Goal: Transaction & Acquisition: Purchase product/service

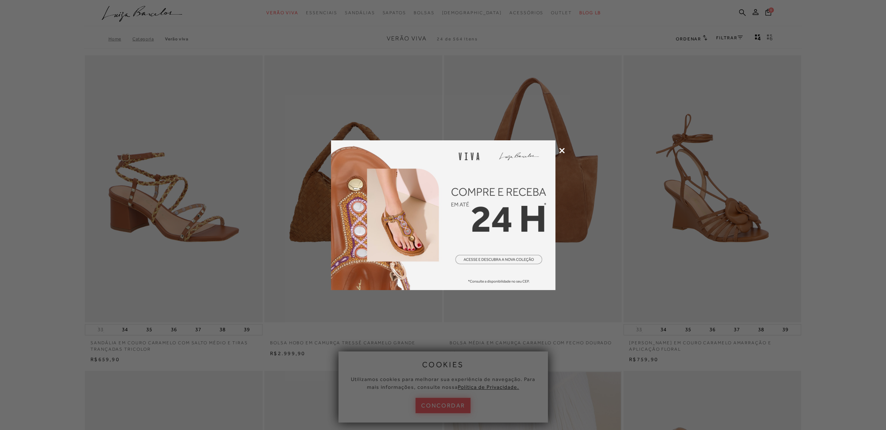
click at [563, 150] on icon at bounding box center [562, 151] width 6 height 6
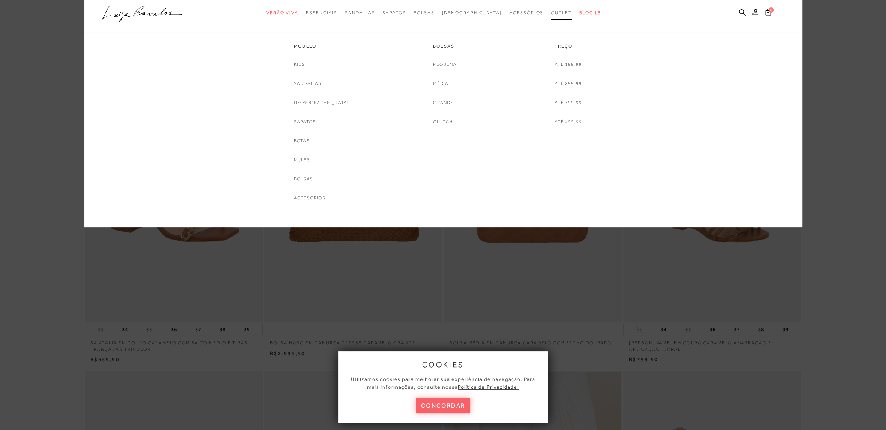
click at [553, 15] on span "Outlet" at bounding box center [561, 12] width 21 height 5
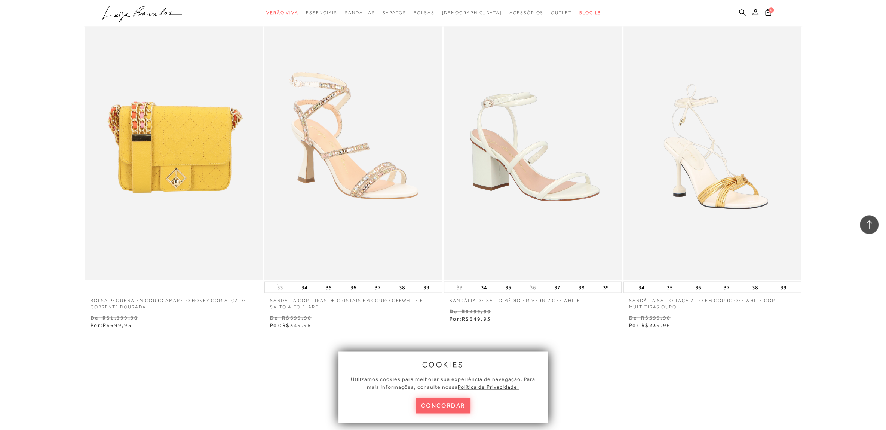
scroll to position [1807, 0]
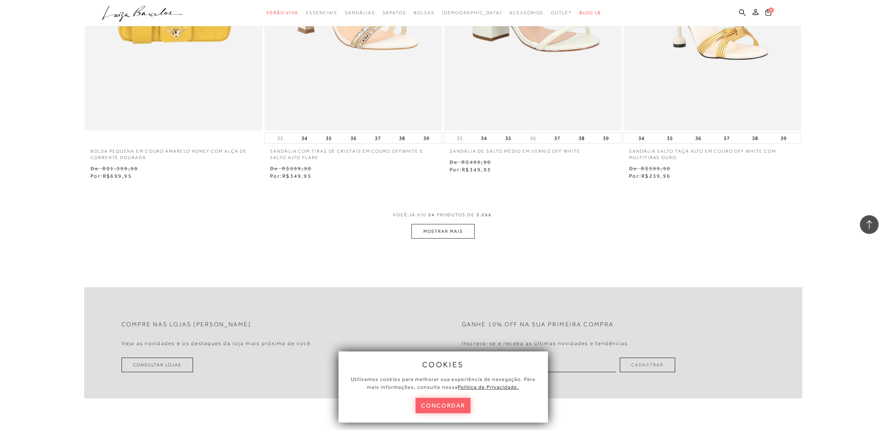
click at [444, 229] on button "MOSTRAR MAIS" at bounding box center [443, 231] width 63 height 15
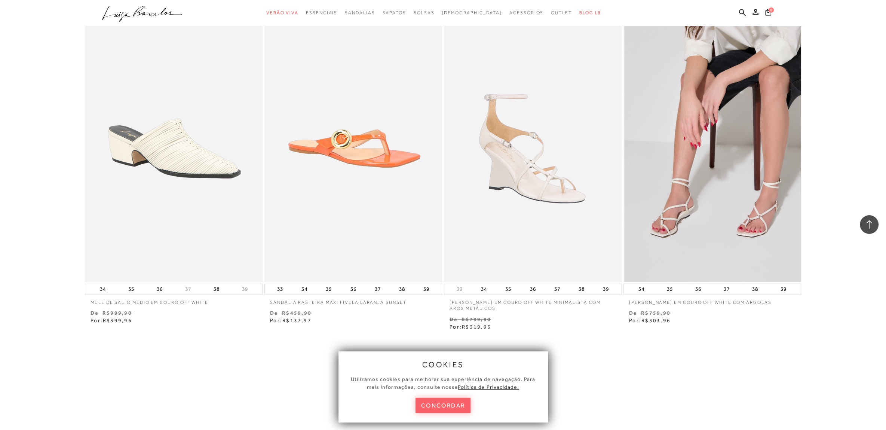
scroll to position [3692, 0]
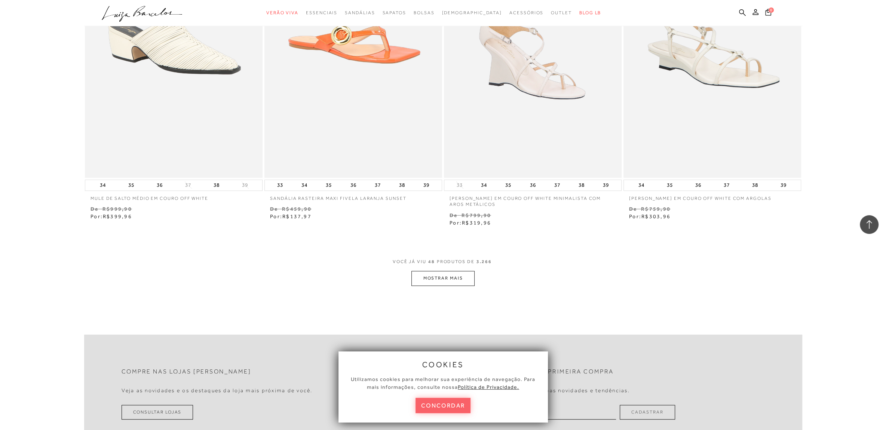
drag, startPoint x: 456, startPoint y: 278, endPoint x: 455, endPoint y: 271, distance: 7.5
click at [456, 277] on button "MOSTRAR MAIS" at bounding box center [443, 278] width 63 height 15
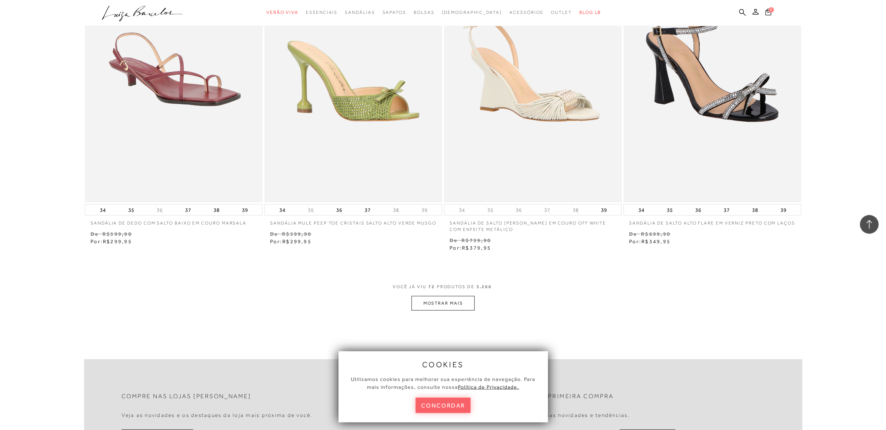
scroll to position [5656, 0]
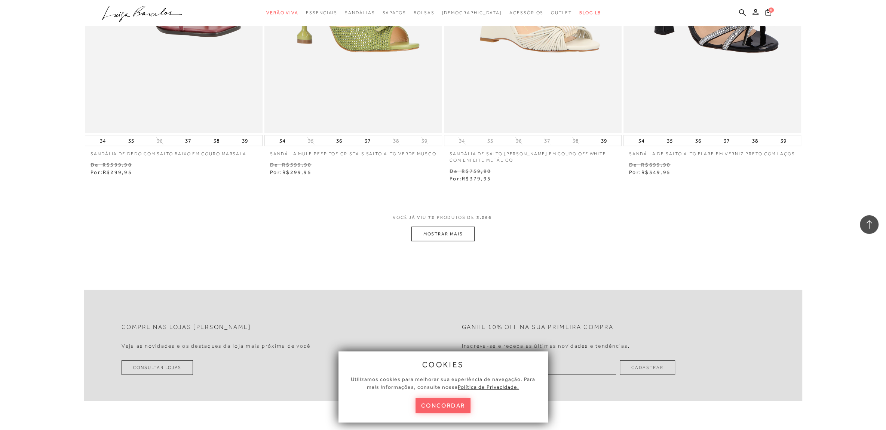
click at [454, 241] on button "MOSTRAR MAIS" at bounding box center [443, 234] width 63 height 15
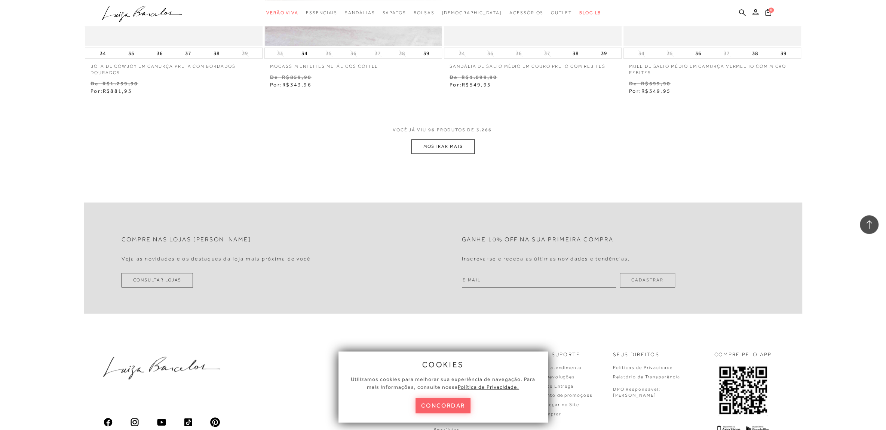
scroll to position [7699, 0]
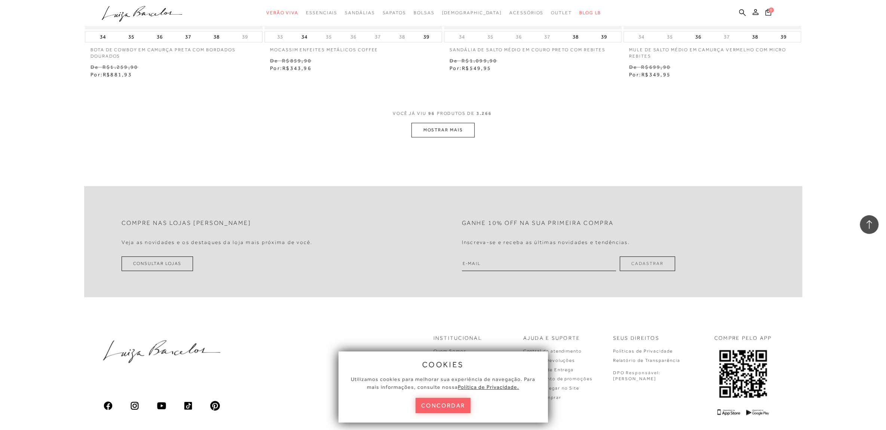
click at [424, 136] on button "MOSTRAR MAIS" at bounding box center [443, 130] width 63 height 15
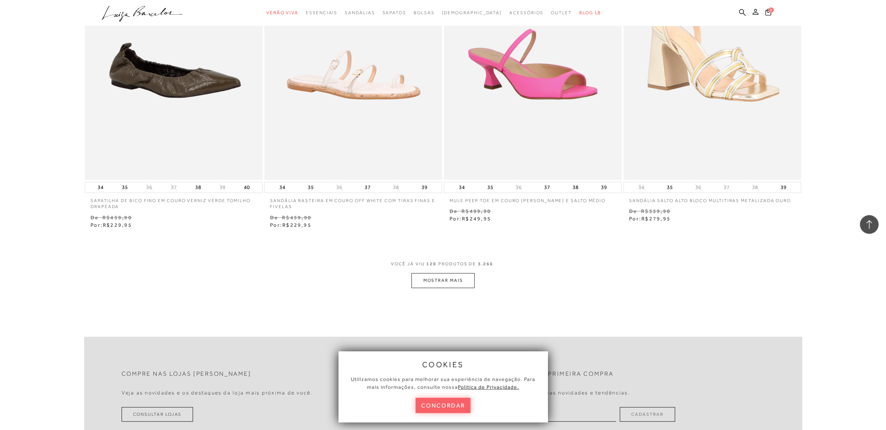
scroll to position [9545, 0]
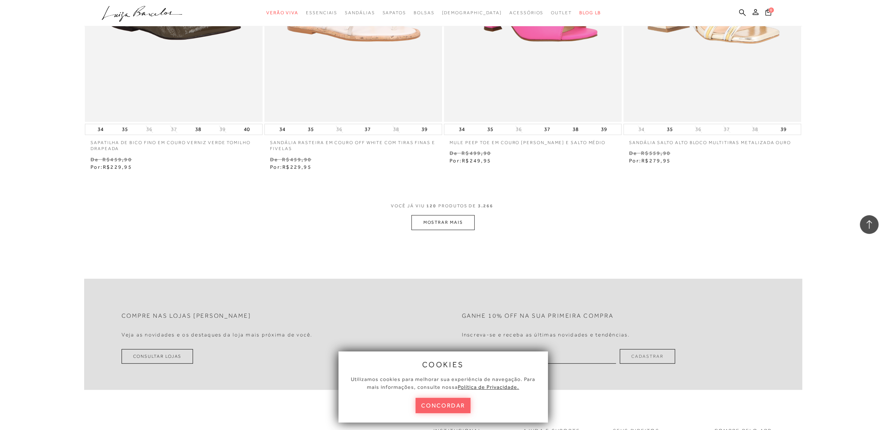
click at [434, 226] on button "MOSTRAR MAIS" at bounding box center [443, 222] width 63 height 15
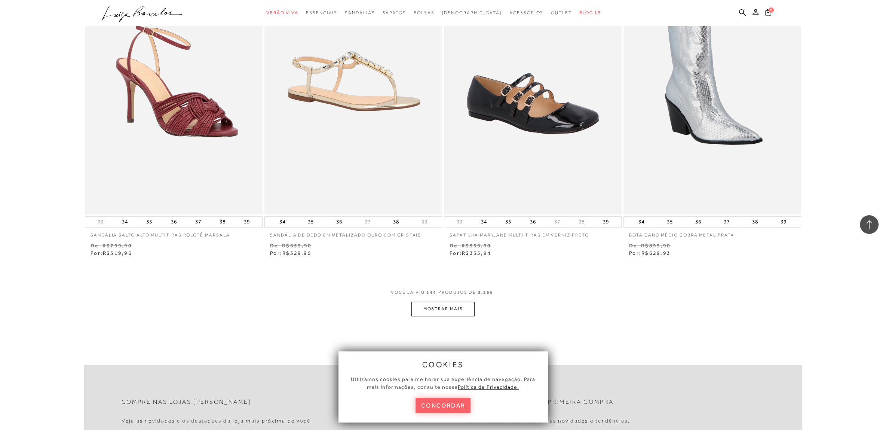
scroll to position [11470, 0]
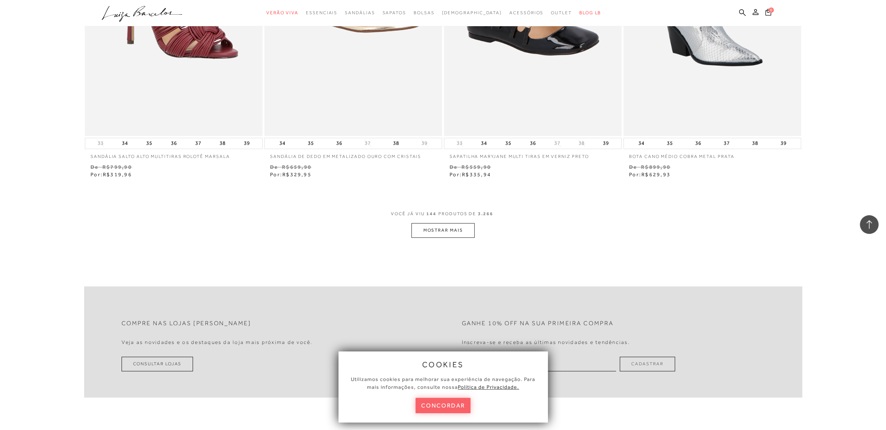
click at [453, 231] on button "MOSTRAR MAIS" at bounding box center [443, 230] width 63 height 15
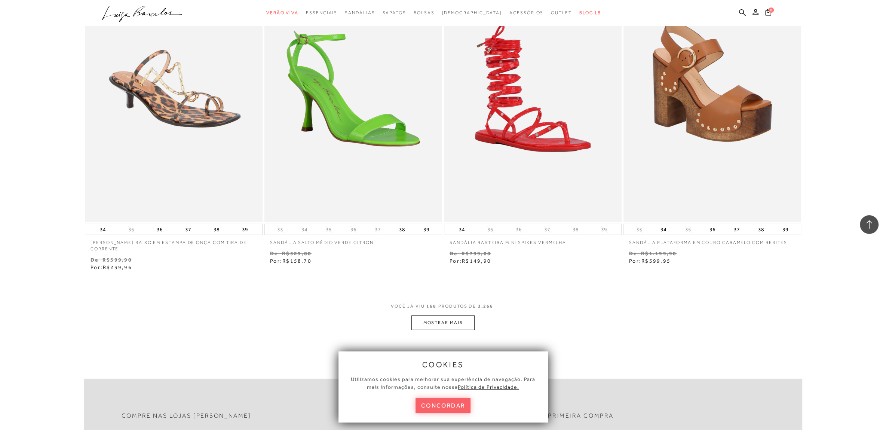
scroll to position [13473, 0]
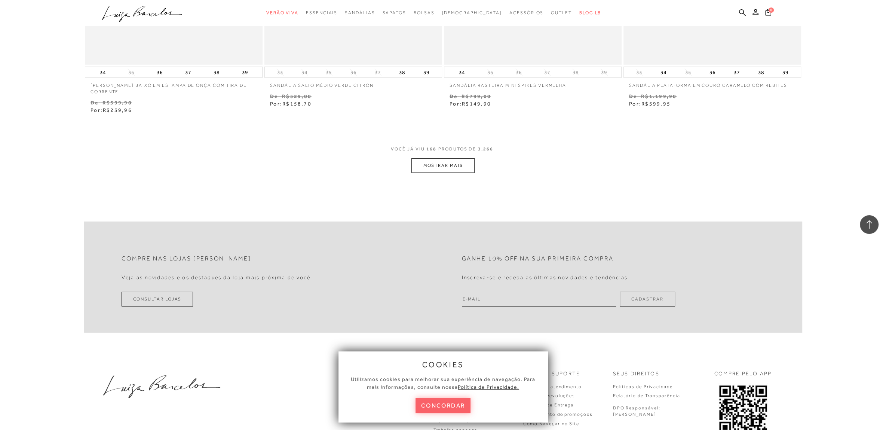
click at [465, 169] on button "MOSTRAR MAIS" at bounding box center [443, 165] width 63 height 15
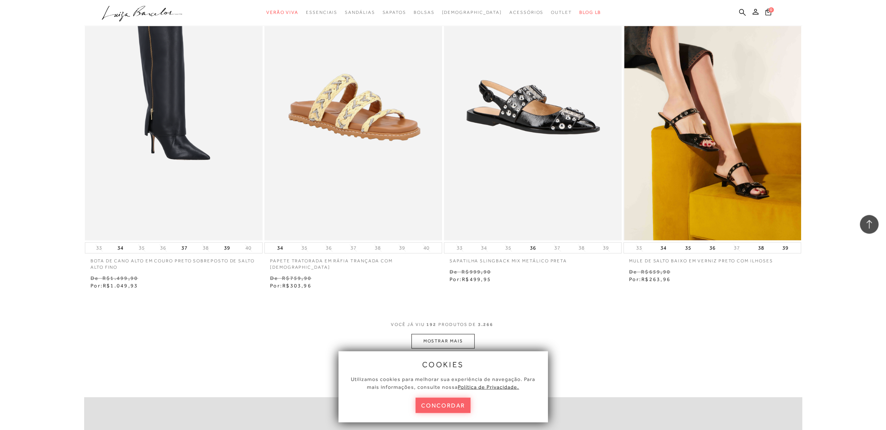
scroll to position [15280, 0]
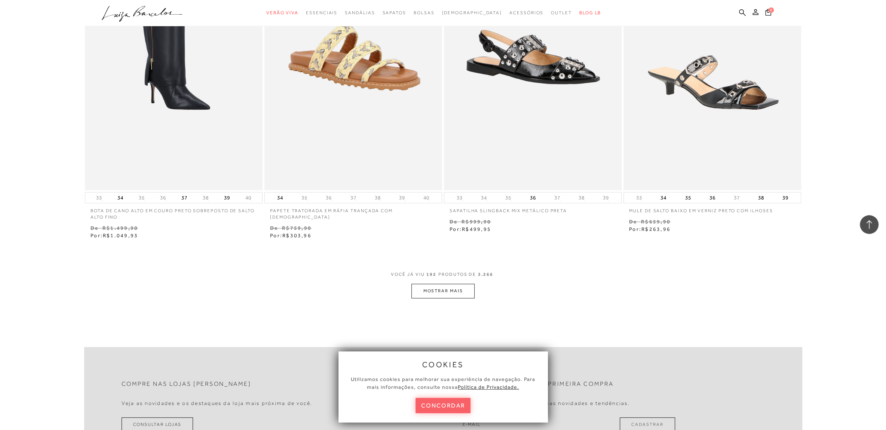
click at [458, 295] on button "MOSTRAR MAIS" at bounding box center [443, 291] width 63 height 15
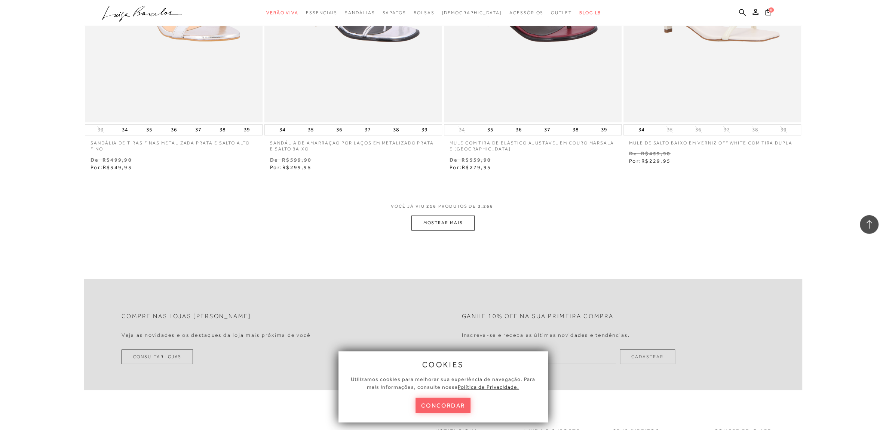
scroll to position [17283, 0]
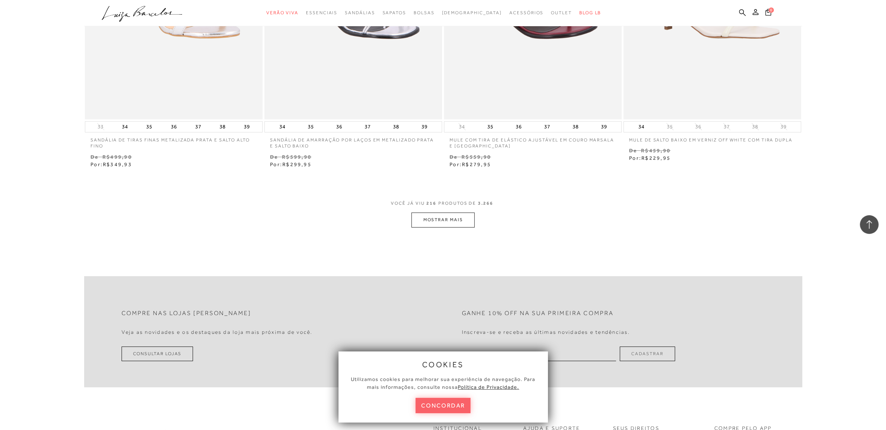
click at [447, 221] on button "MOSTRAR MAIS" at bounding box center [443, 219] width 63 height 15
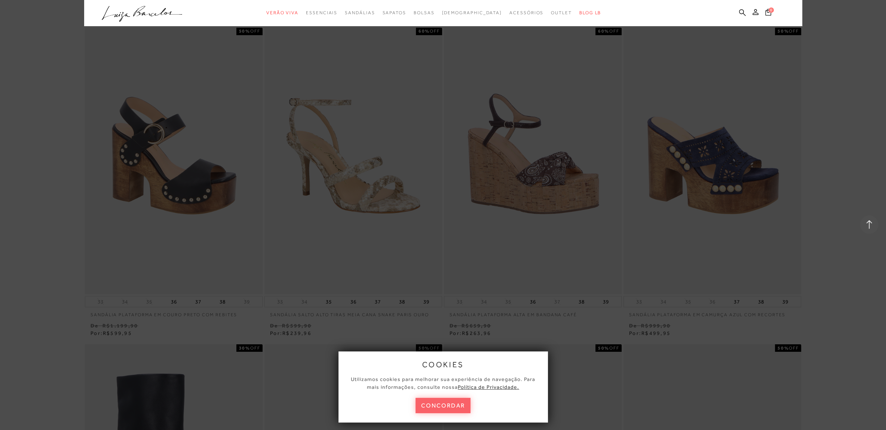
scroll to position [17951, 0]
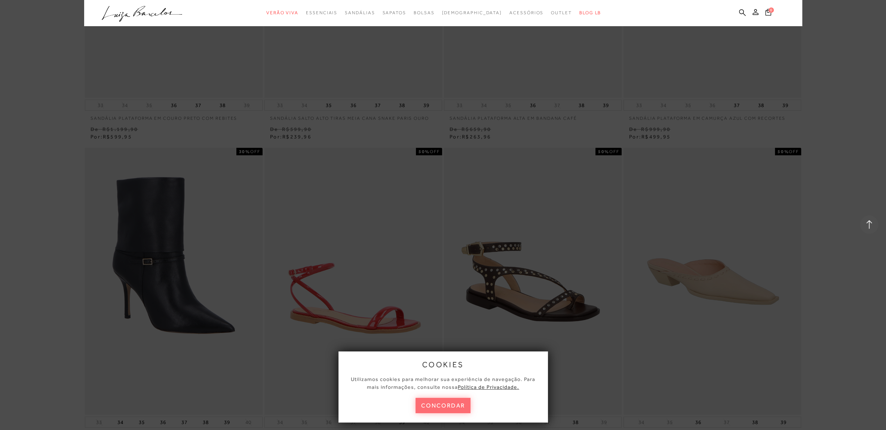
click at [445, 404] on button "concordar" at bounding box center [443, 405] width 55 height 15
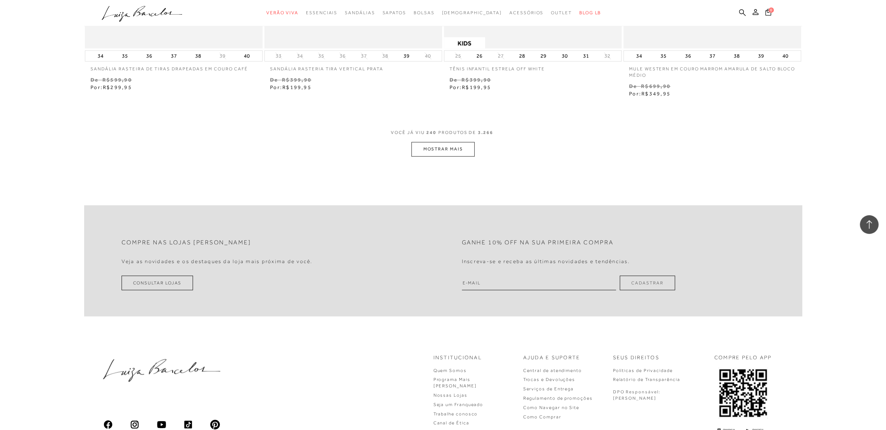
scroll to position [19169, 0]
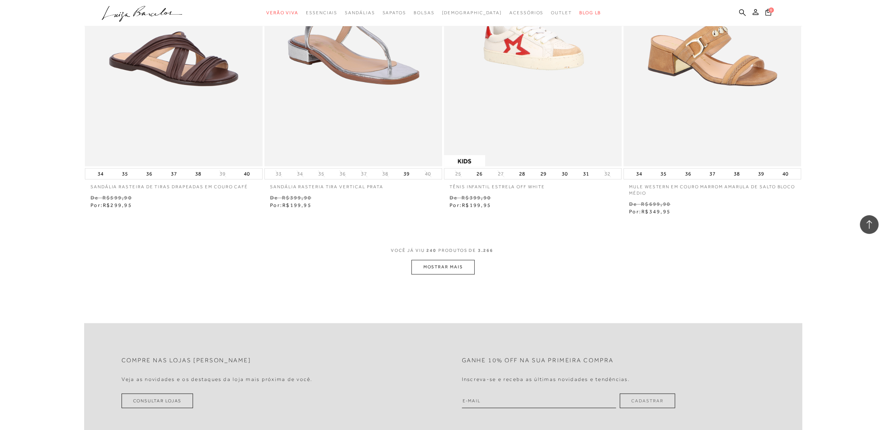
click at [417, 266] on button "MOSTRAR MAIS" at bounding box center [443, 267] width 63 height 15
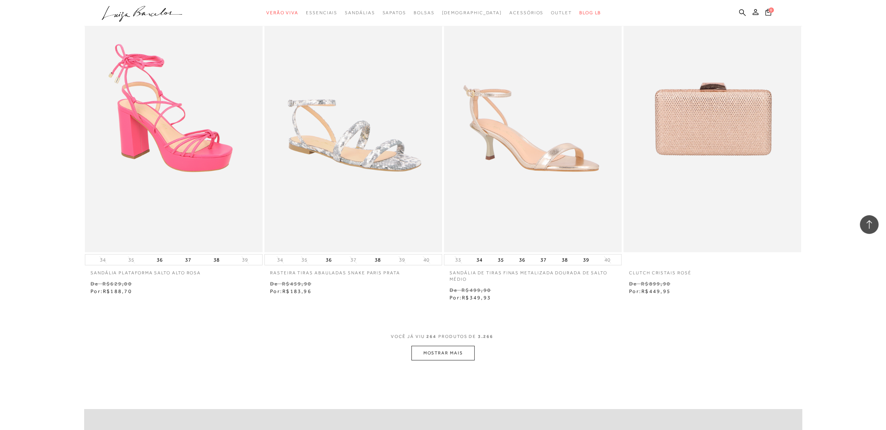
scroll to position [21133, 0]
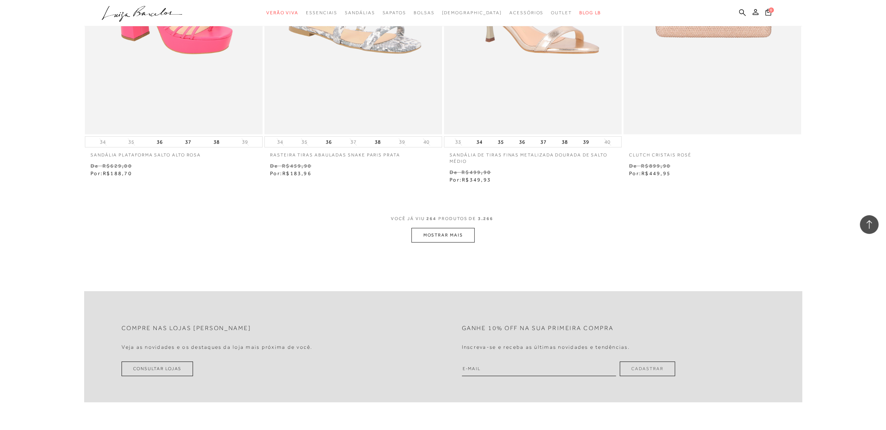
click at [446, 228] on button "MOSTRAR MAIS" at bounding box center [443, 235] width 63 height 15
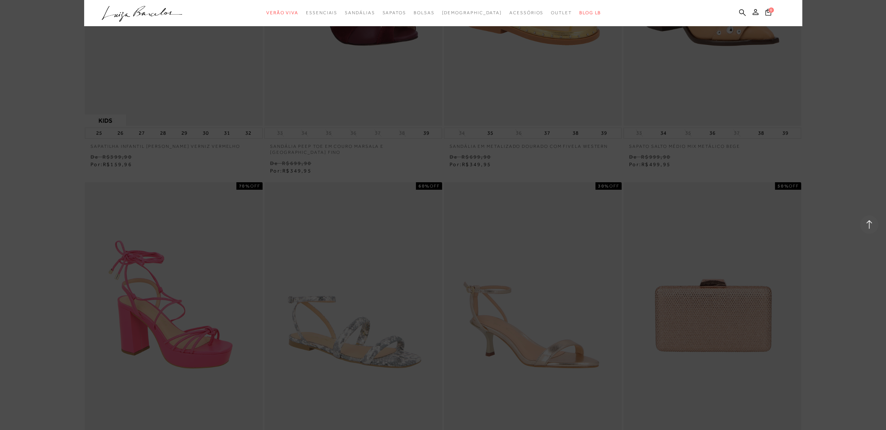
scroll to position [20976, 0]
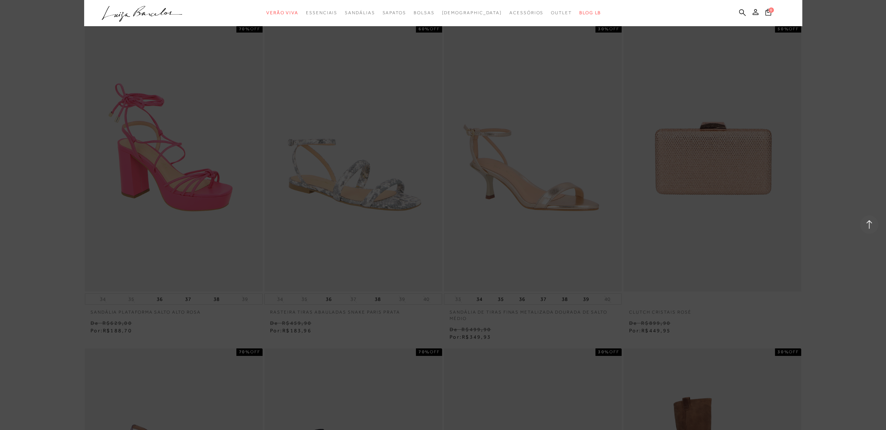
click at [819, 57] on div at bounding box center [443, 215] width 886 height 430
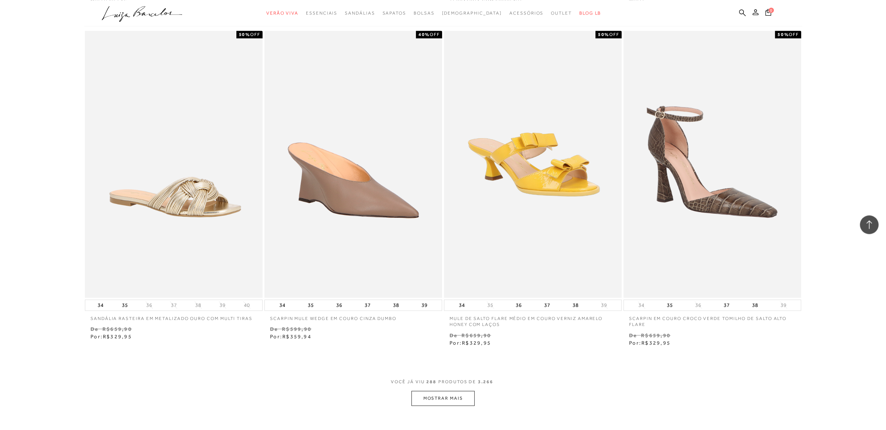
scroll to position [22979, 0]
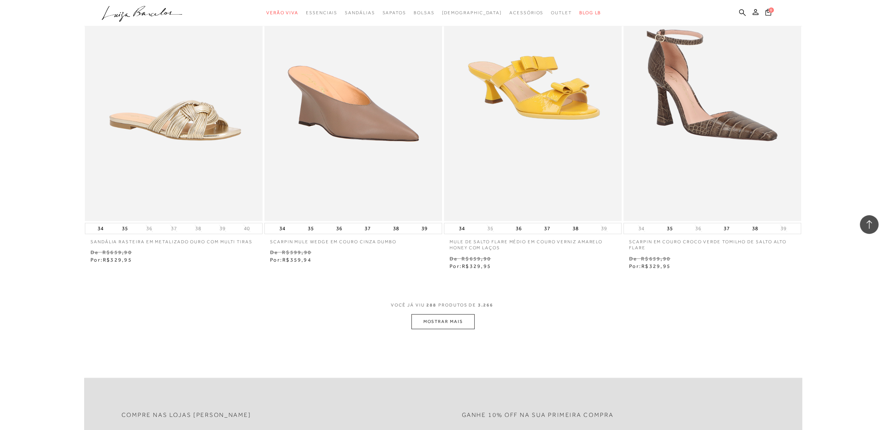
drag, startPoint x: 442, startPoint y: 318, endPoint x: 441, endPoint y: 312, distance: 6.4
click at [442, 318] on button "MOSTRAR MAIS" at bounding box center [443, 321] width 63 height 15
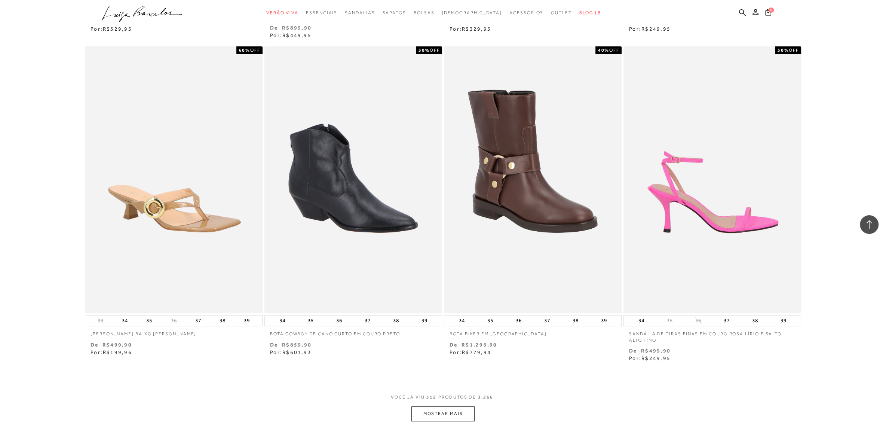
scroll to position [25022, 0]
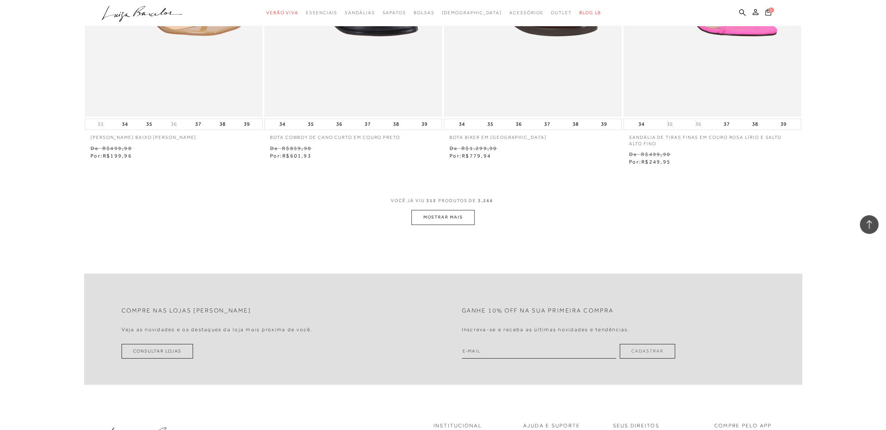
click at [430, 210] on button "MOSTRAR MAIS" at bounding box center [443, 217] width 63 height 15
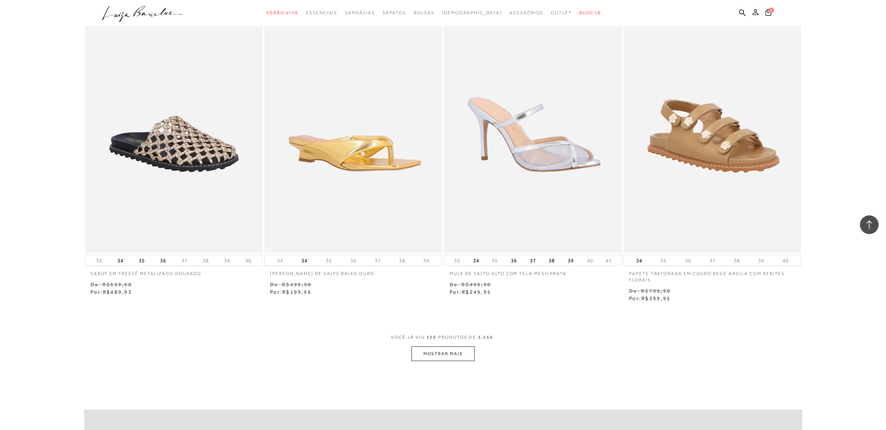
scroll to position [26907, 0]
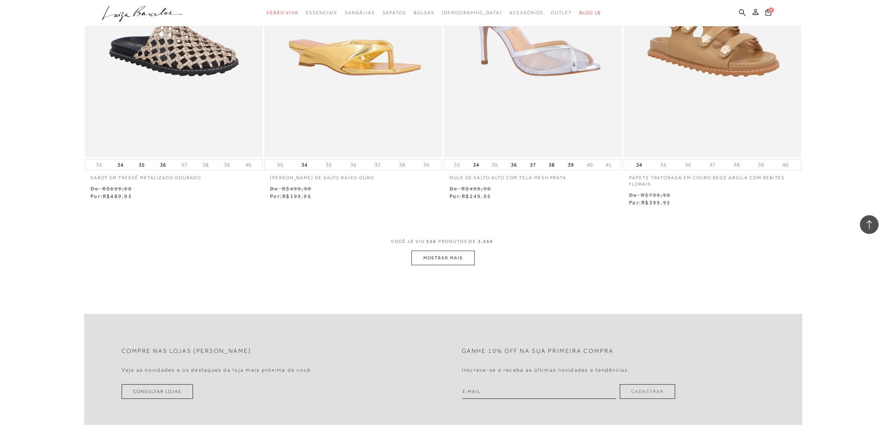
click at [441, 254] on button "MOSTRAR MAIS" at bounding box center [443, 258] width 63 height 15
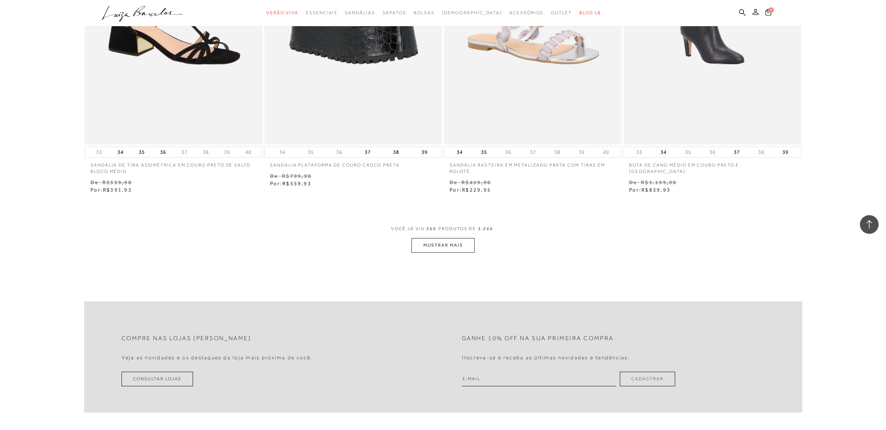
scroll to position [28871, 0]
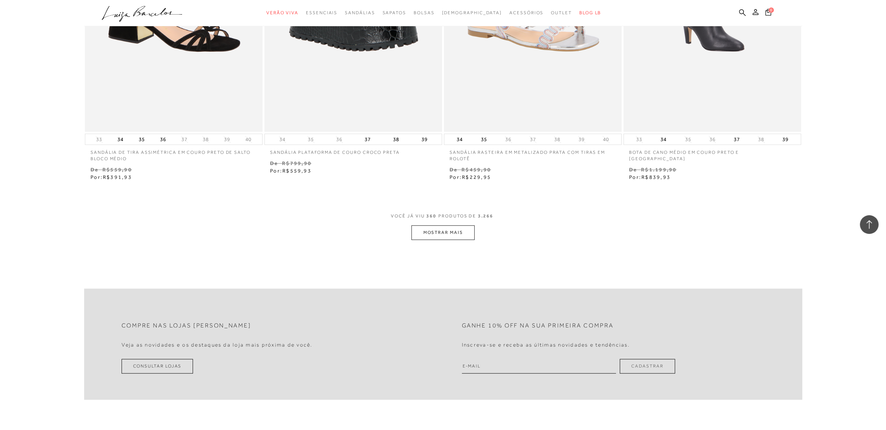
click at [415, 225] on button "MOSTRAR MAIS" at bounding box center [443, 232] width 63 height 15
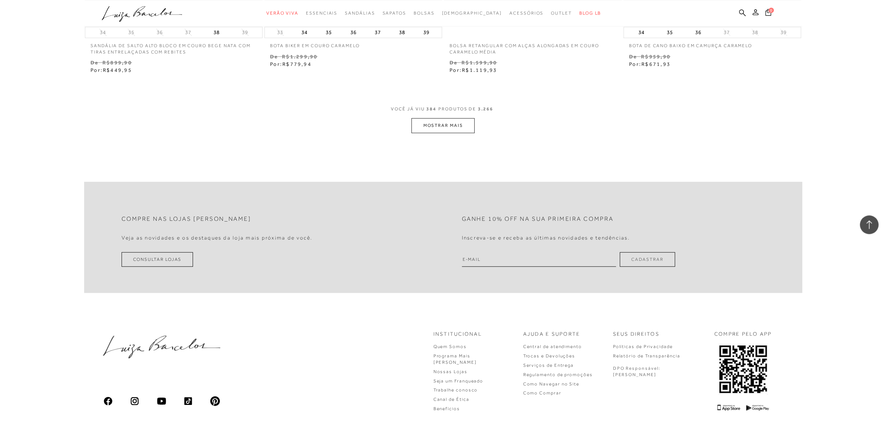
scroll to position [30914, 0]
click at [457, 115] on button "MOSTRAR MAIS" at bounding box center [443, 122] width 63 height 15
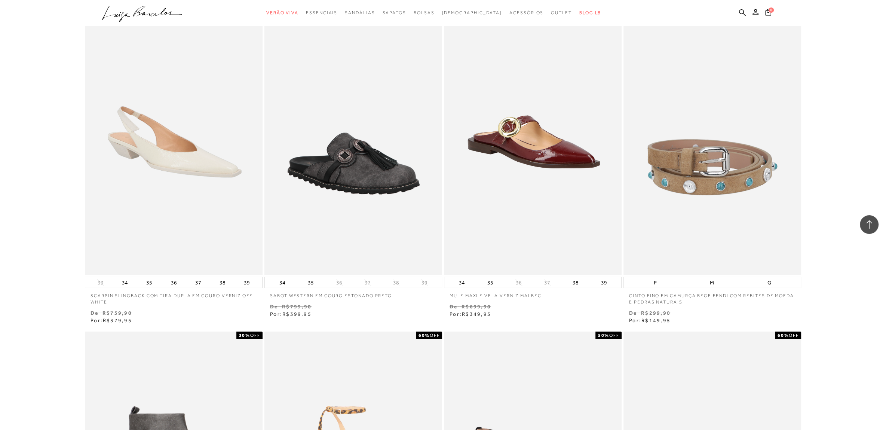
scroll to position [31503, 0]
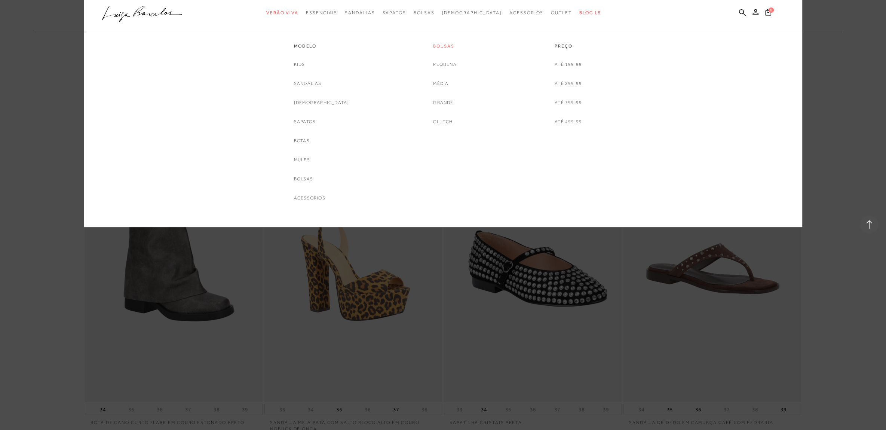
click at [449, 46] on link "Bolsas" at bounding box center [444, 46] width 23 height 6
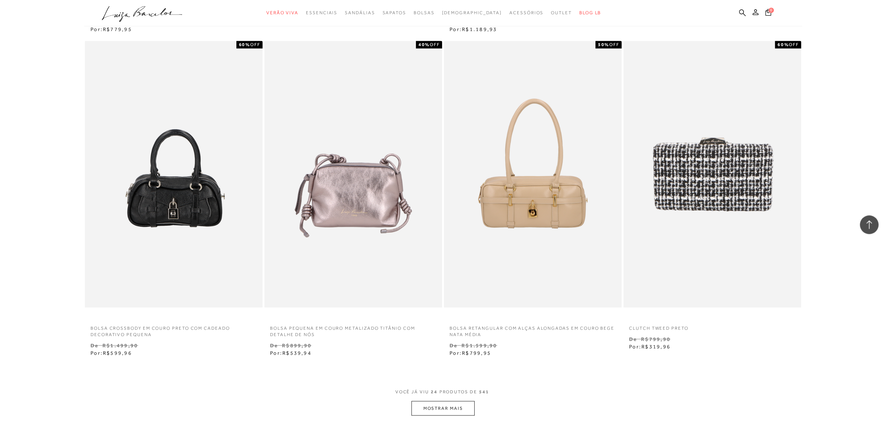
scroll to position [1689, 0]
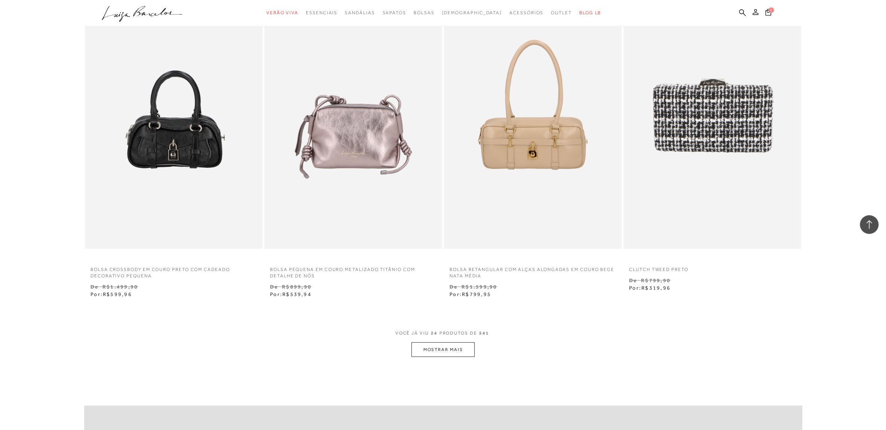
click at [435, 354] on button "MOSTRAR MAIS" at bounding box center [443, 349] width 63 height 15
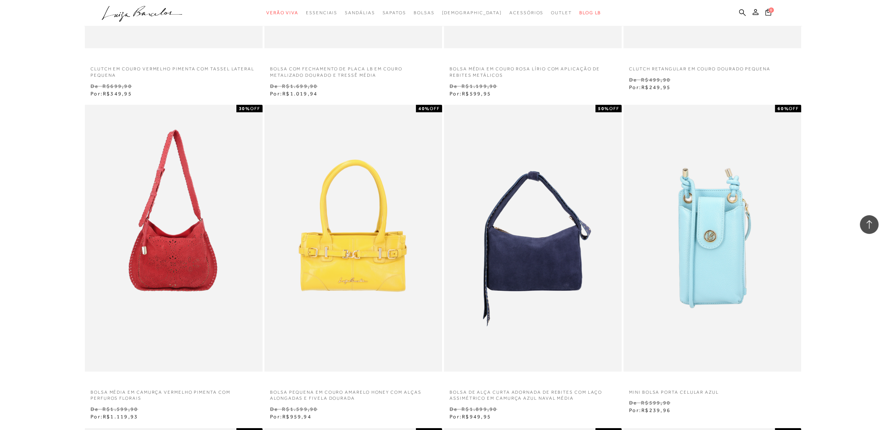
scroll to position [3378, 0]
